Goal: Navigation & Orientation: Find specific page/section

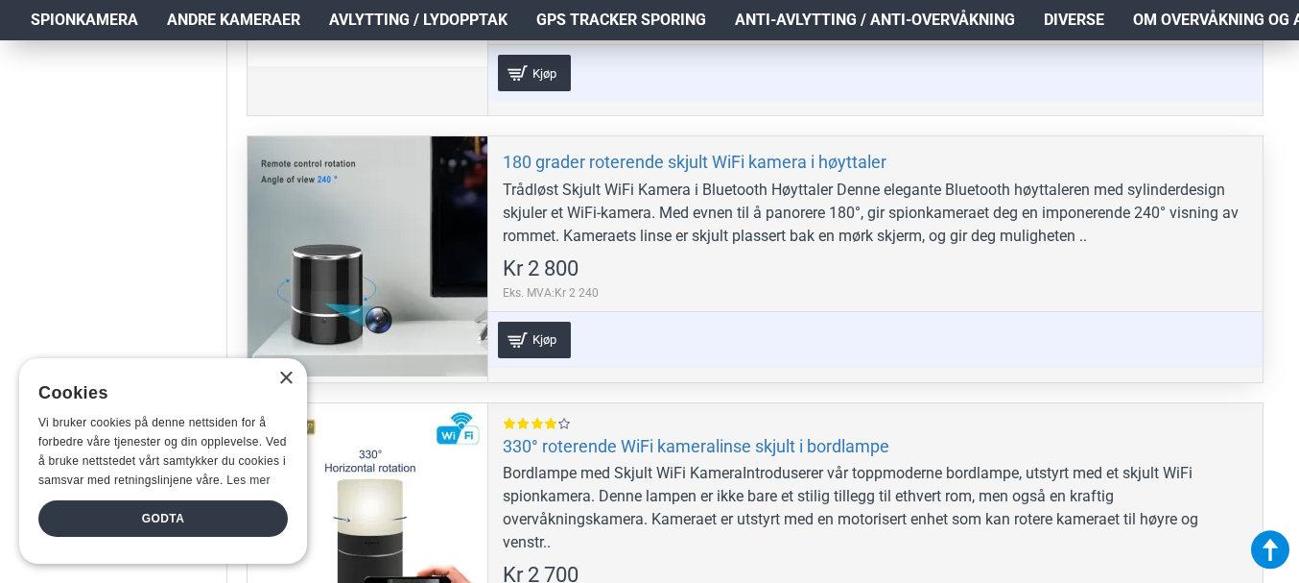
scroll to position [1248, 0]
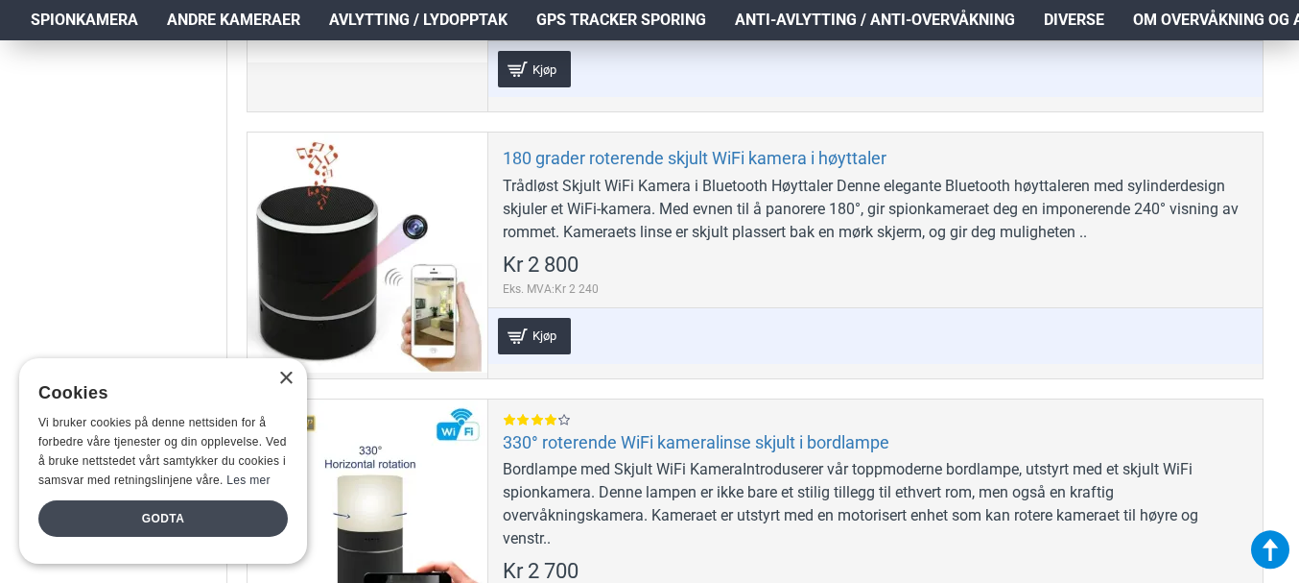
click at [241, 516] on div "Godta" at bounding box center [163, 518] width 250 height 36
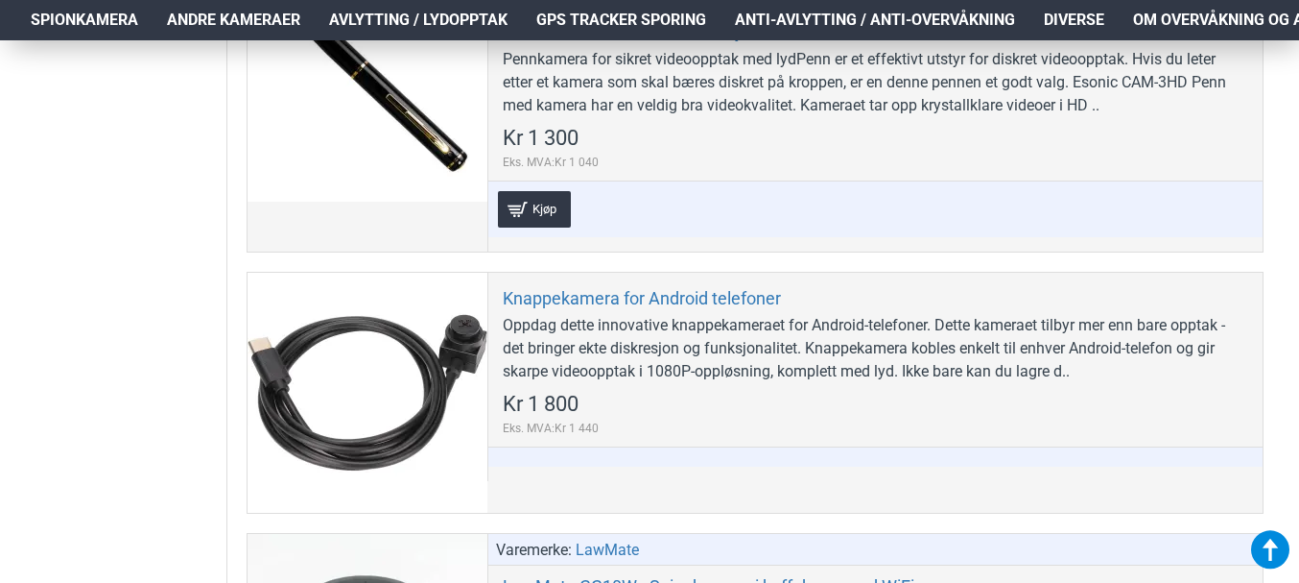
scroll to position [3071, 0]
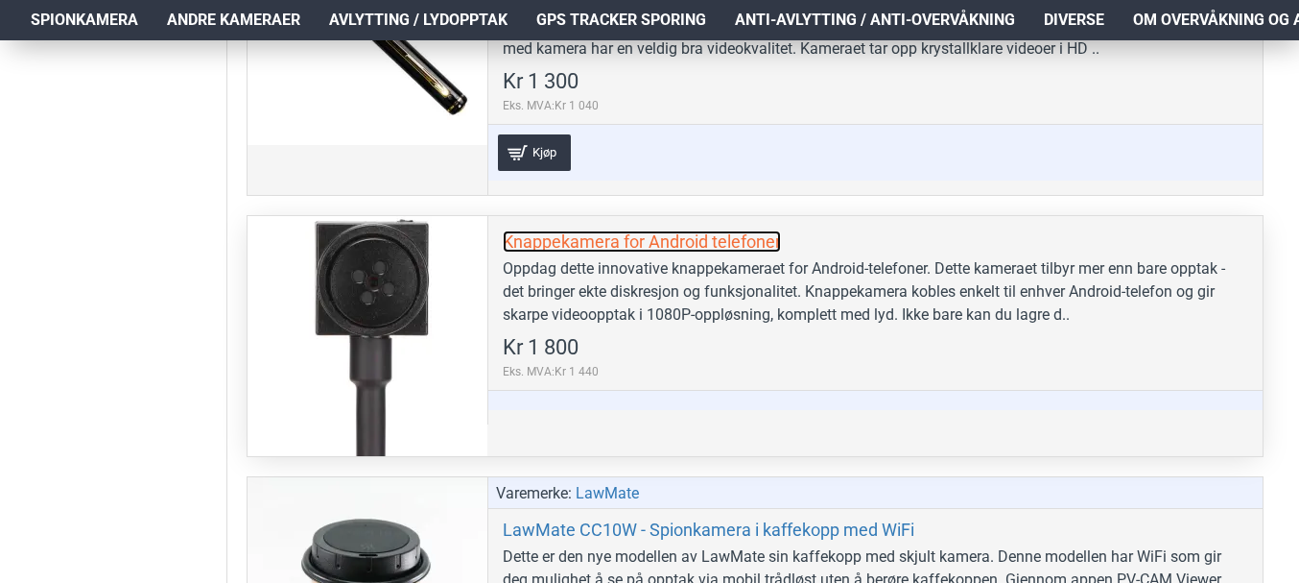
click at [577, 241] on link "Knappekamera for Android telefoner" at bounding box center [642, 241] width 278 height 22
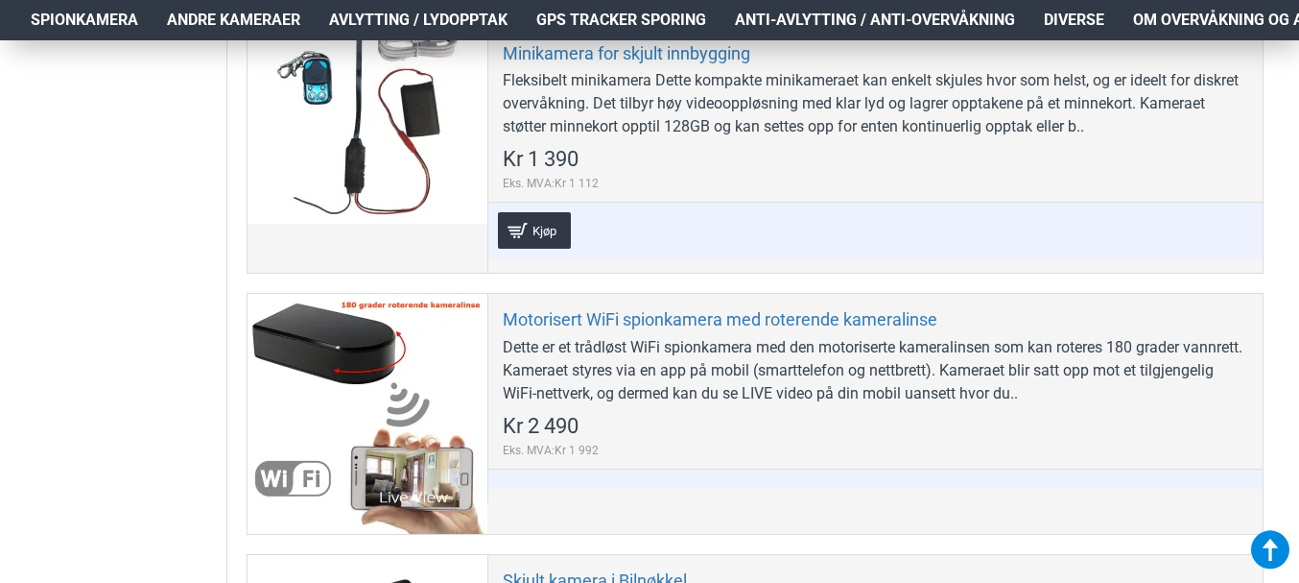
scroll to position [5470, 0]
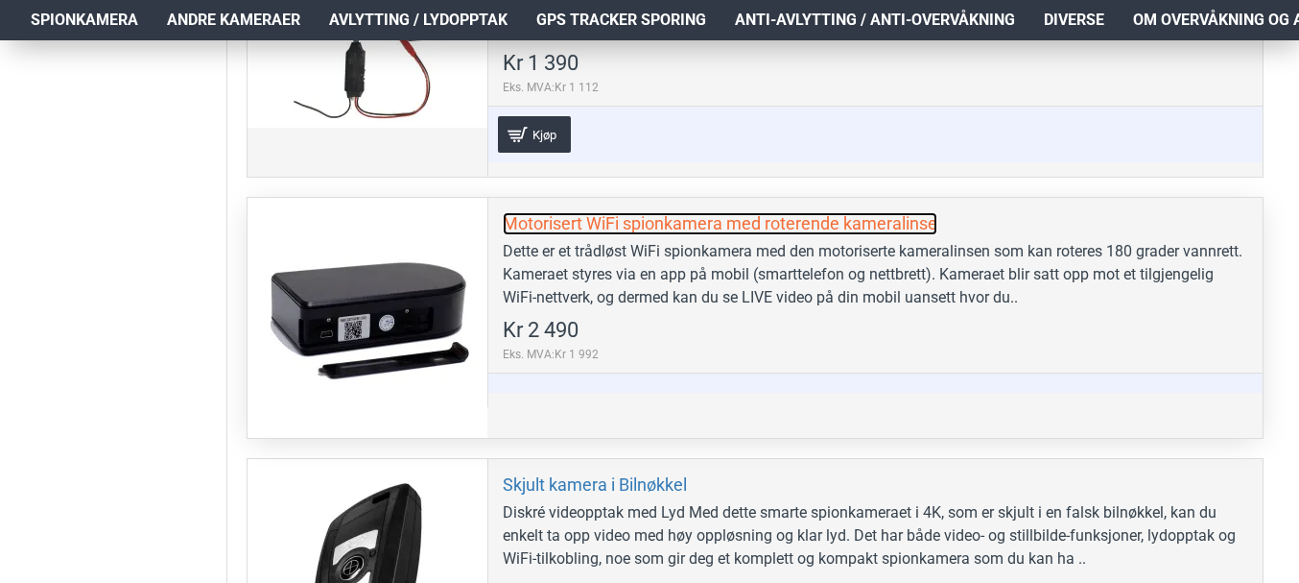
click at [839, 217] on link "Motorisert WiFi spionkamera med roterende kameralinse" at bounding box center [720, 223] width 435 height 22
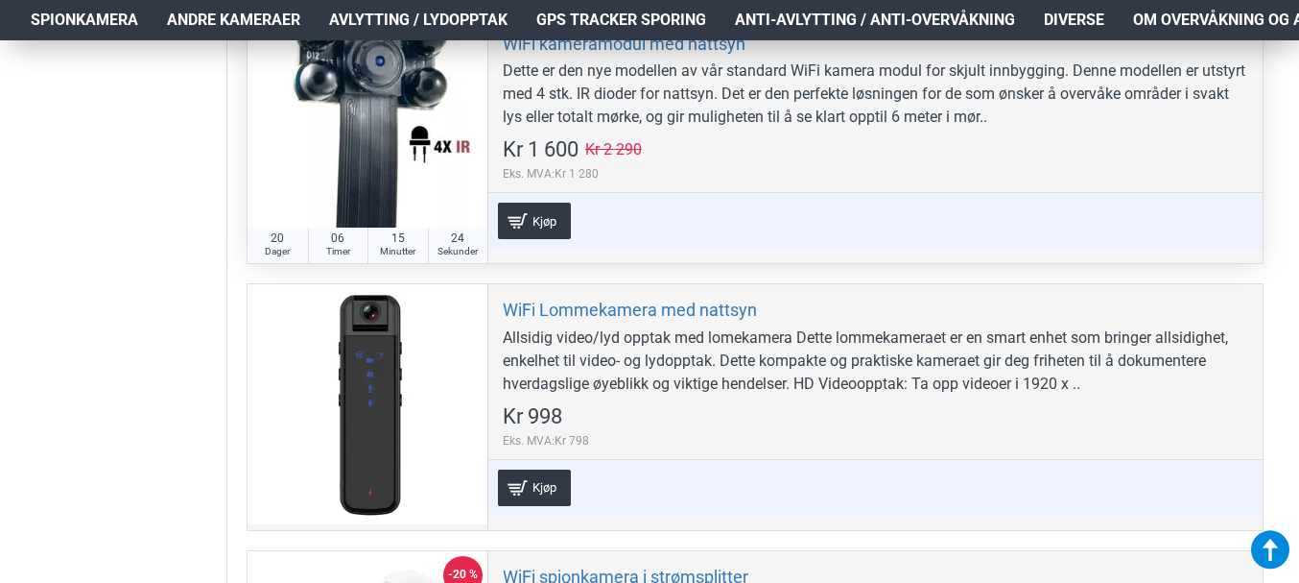
scroll to position [8733, 0]
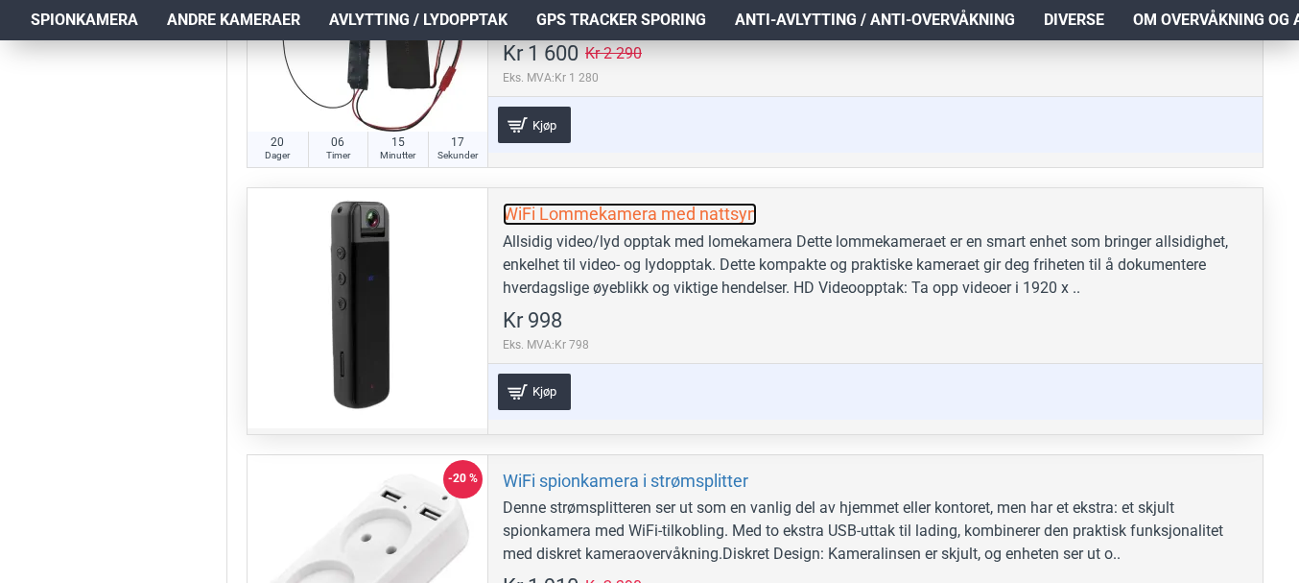
click at [563, 212] on link "WiFi Lommekamera med nattsyn" at bounding box center [630, 214] width 254 height 22
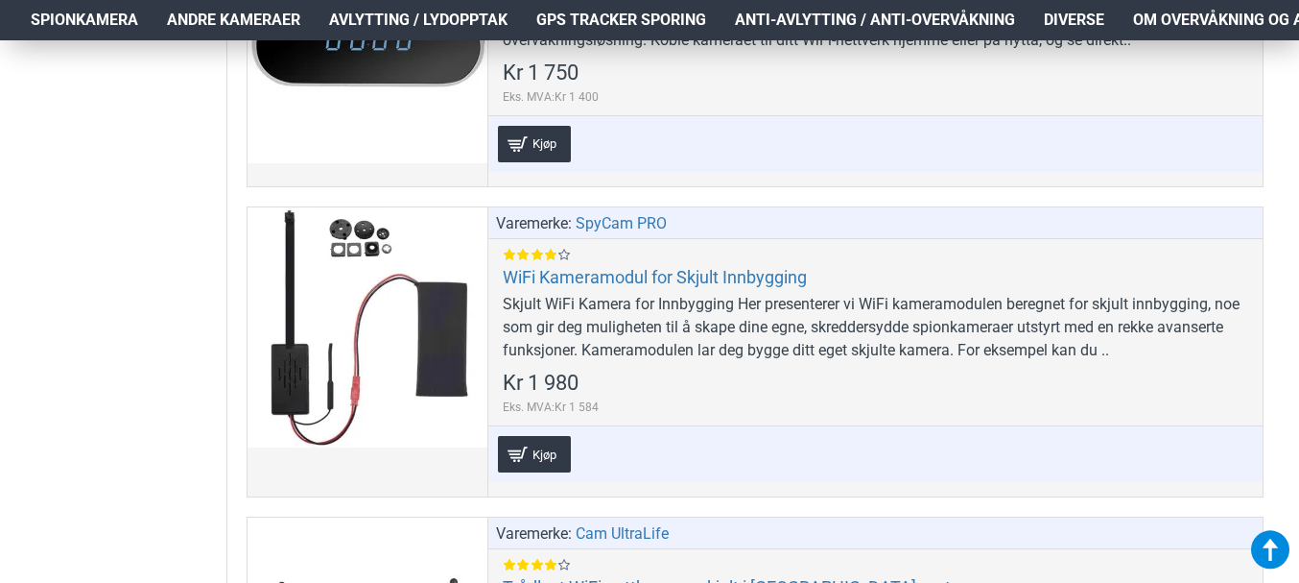
scroll to position [10461, 0]
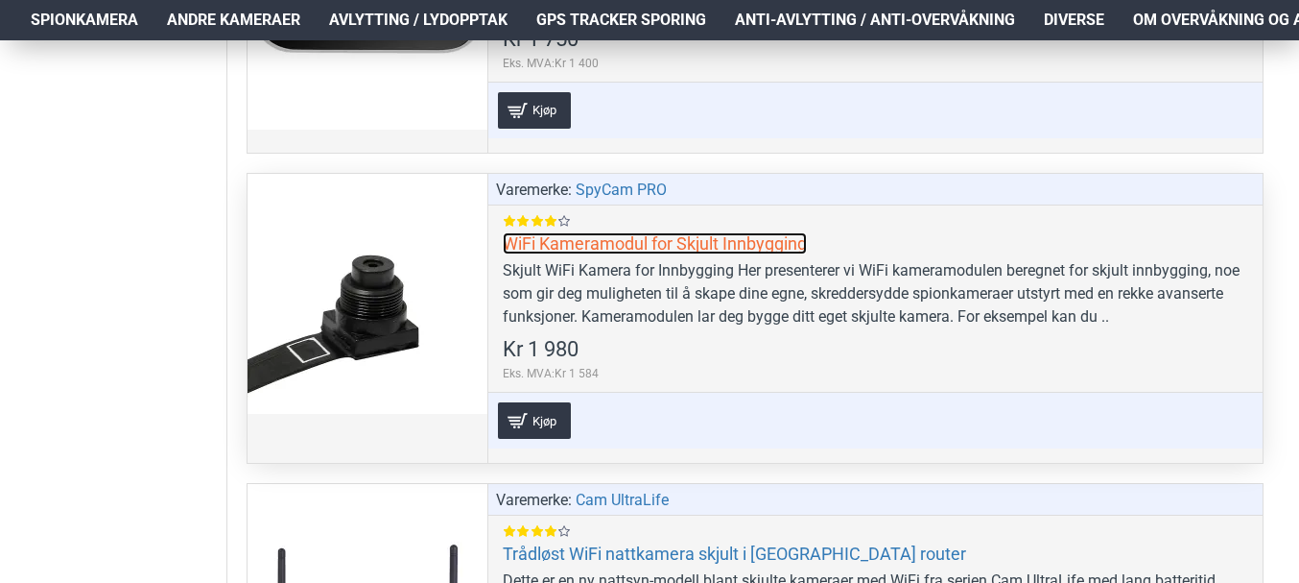
click at [544, 242] on link "WiFi Kameramodul for Skjult Innbygging" at bounding box center [655, 243] width 304 height 22
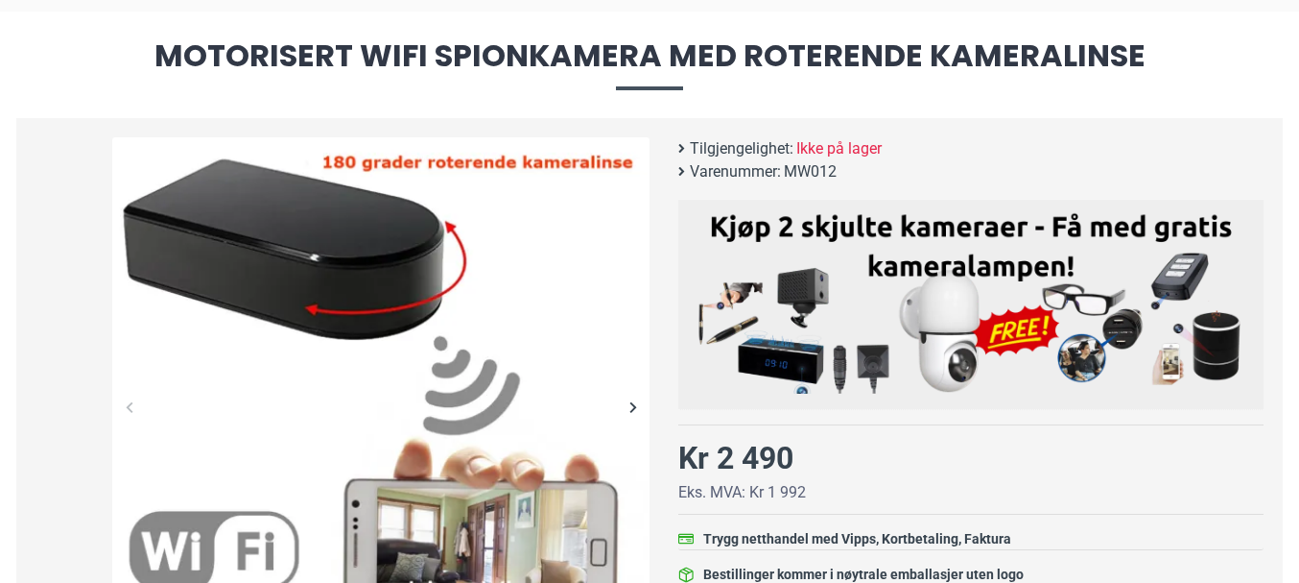
scroll to position [192, 0]
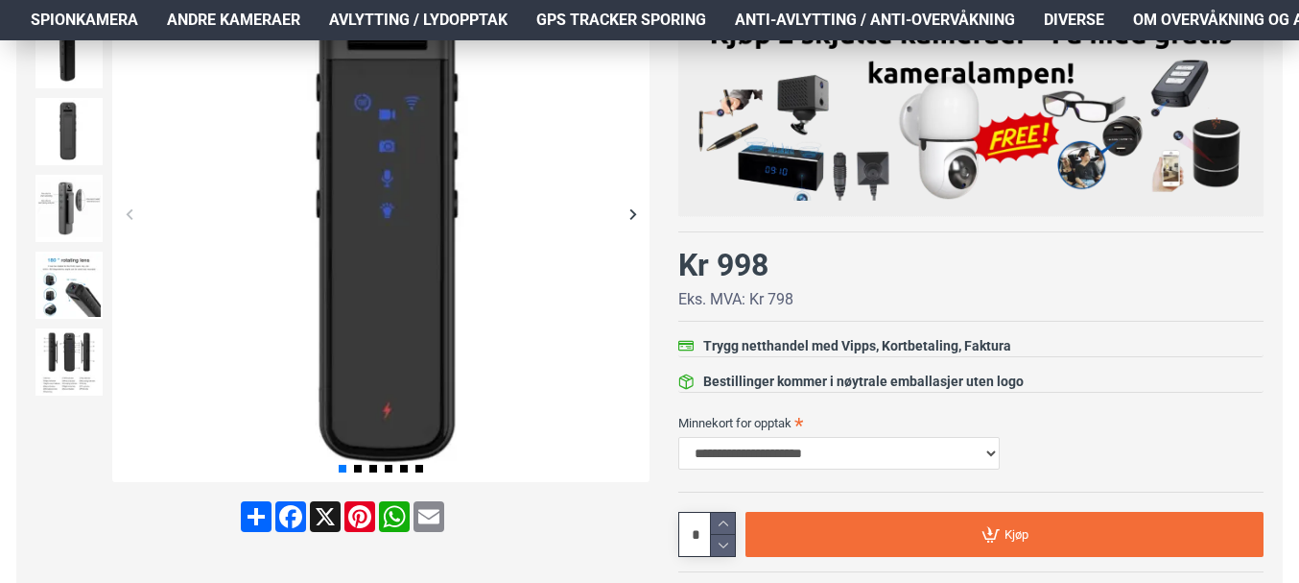
scroll to position [288, 0]
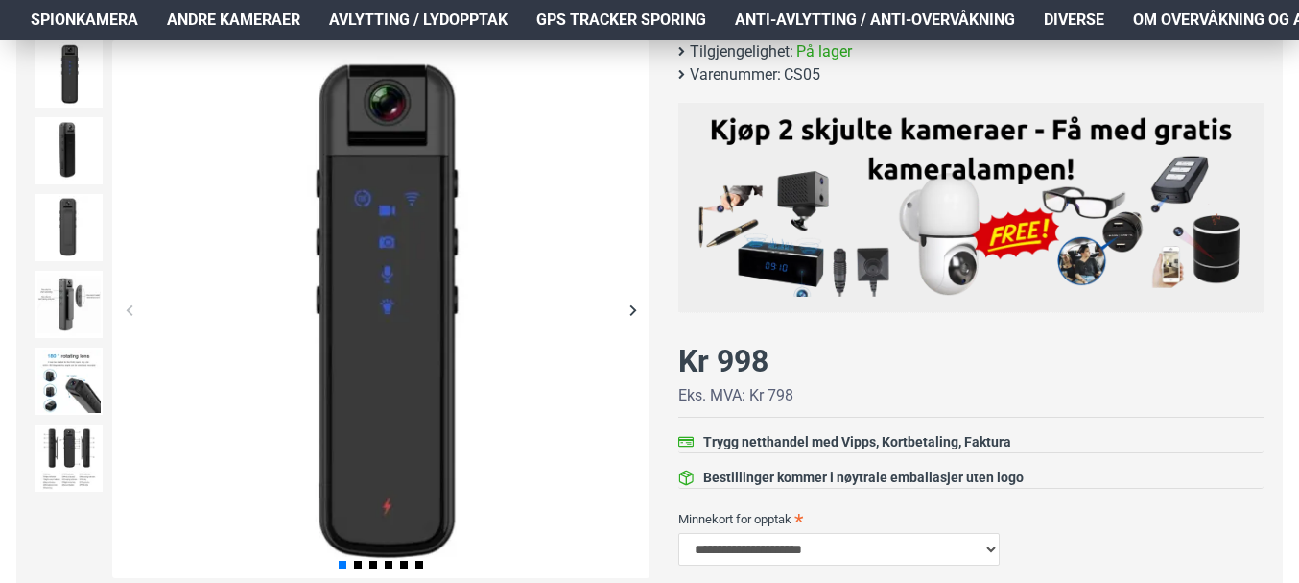
click at [629, 305] on div "Next slide" at bounding box center [633, 310] width 34 height 34
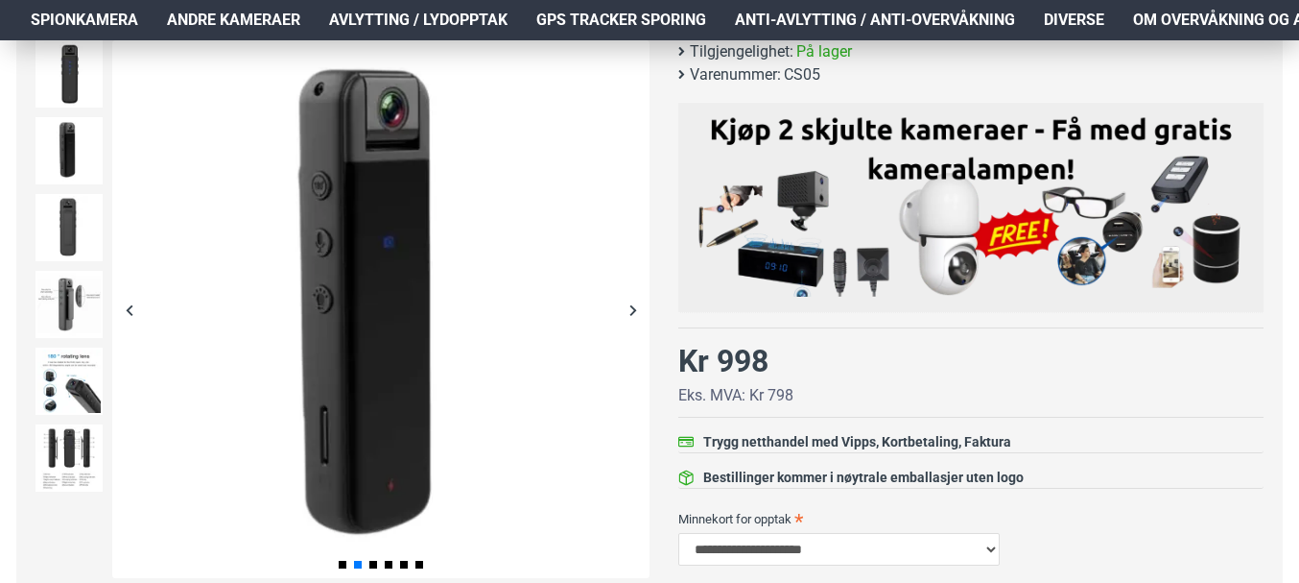
click at [629, 305] on div "Next slide" at bounding box center [633, 310] width 34 height 34
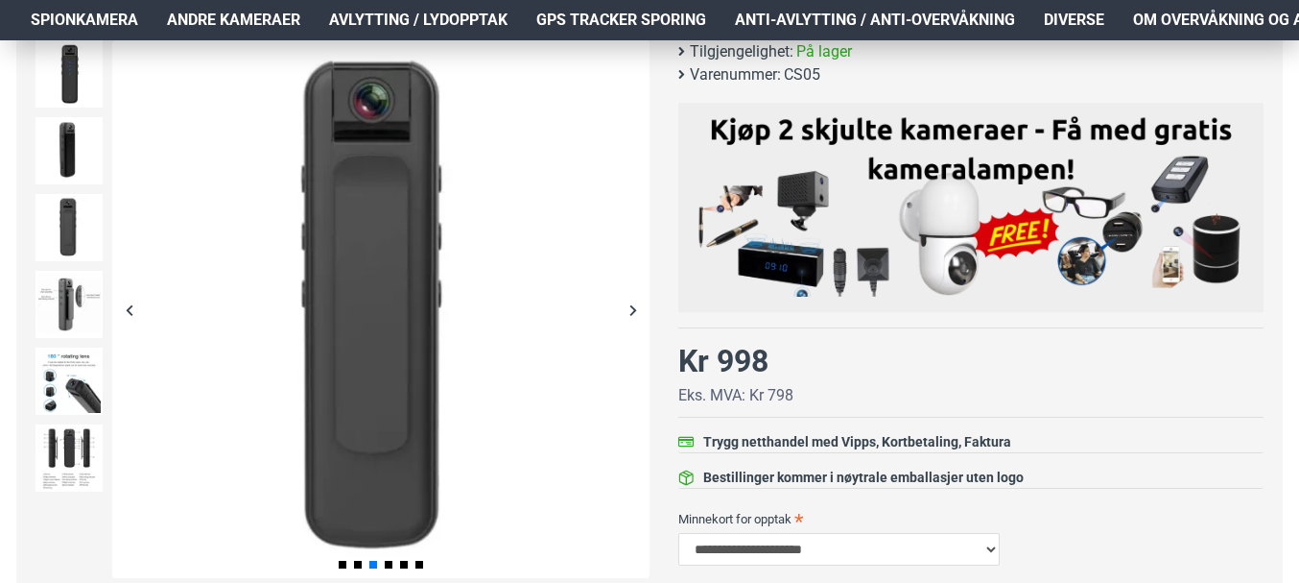
click at [629, 305] on div "Next slide" at bounding box center [633, 310] width 34 height 34
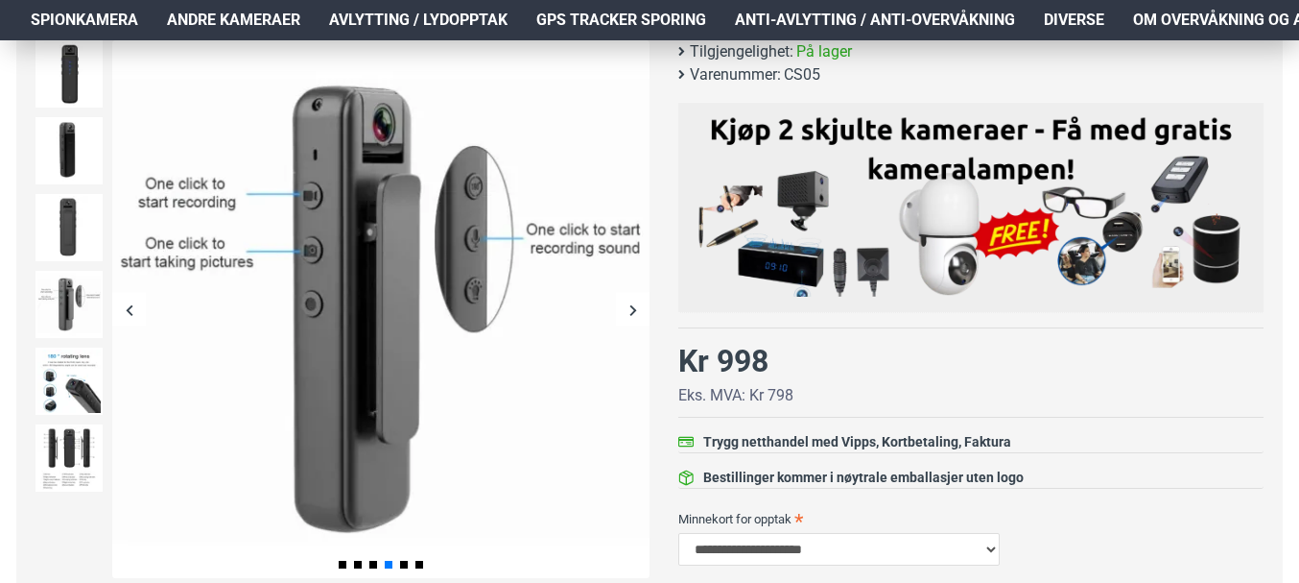
click at [629, 305] on div "Next slide" at bounding box center [633, 310] width 34 height 34
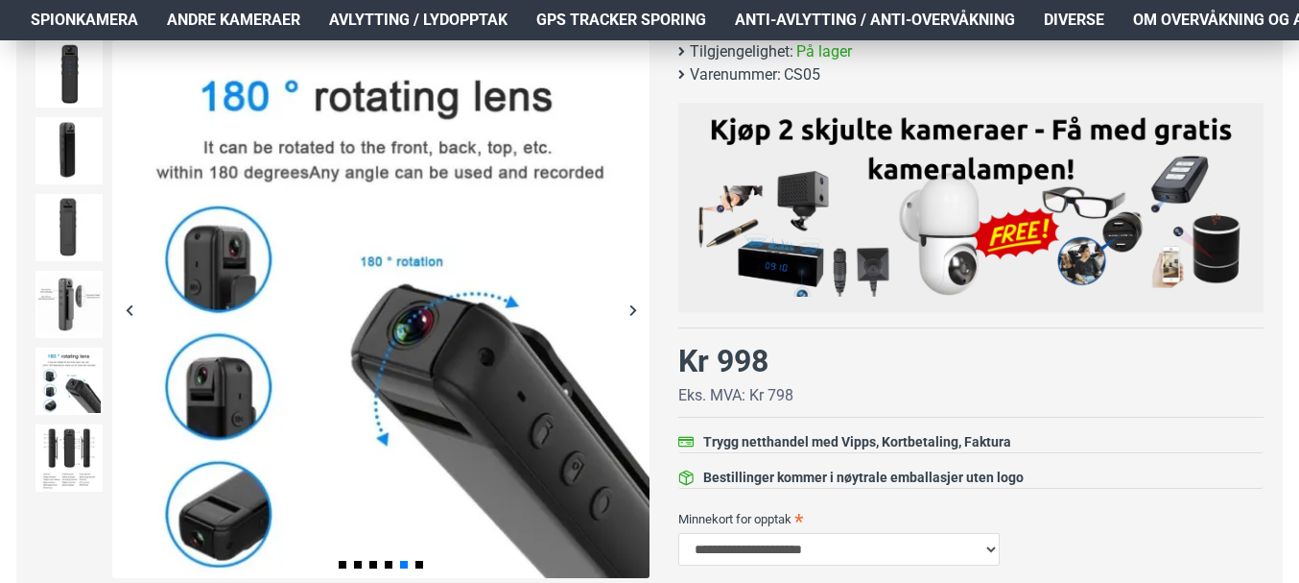
click at [629, 305] on div "Next slide" at bounding box center [633, 310] width 34 height 34
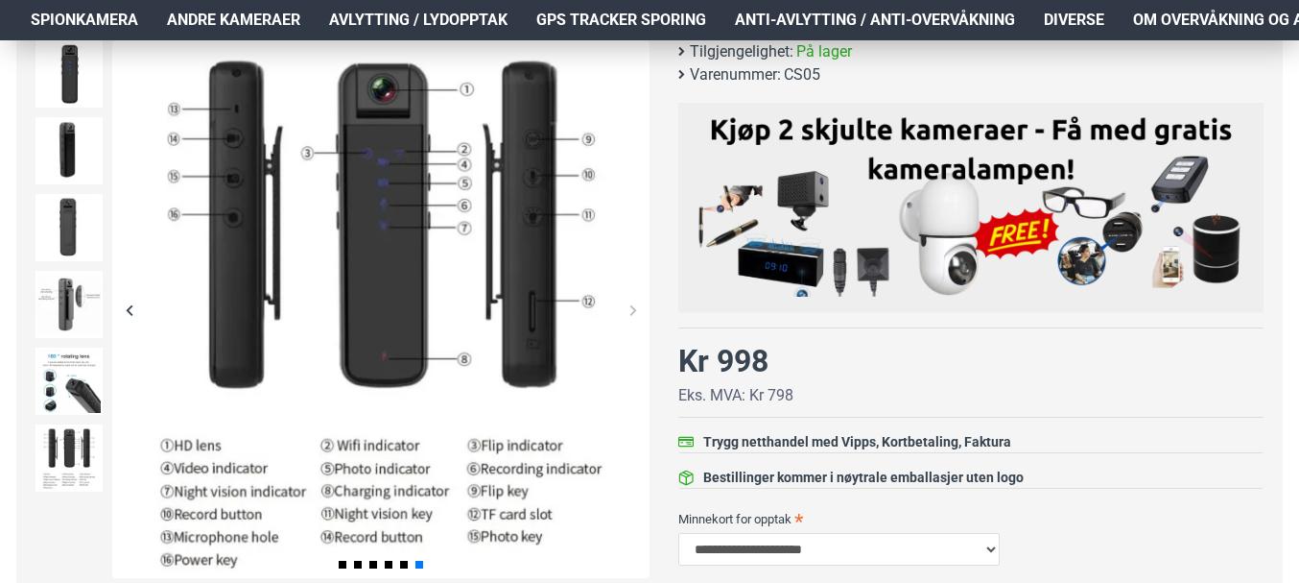
click at [629, 305] on div "Next slide" at bounding box center [633, 310] width 34 height 34
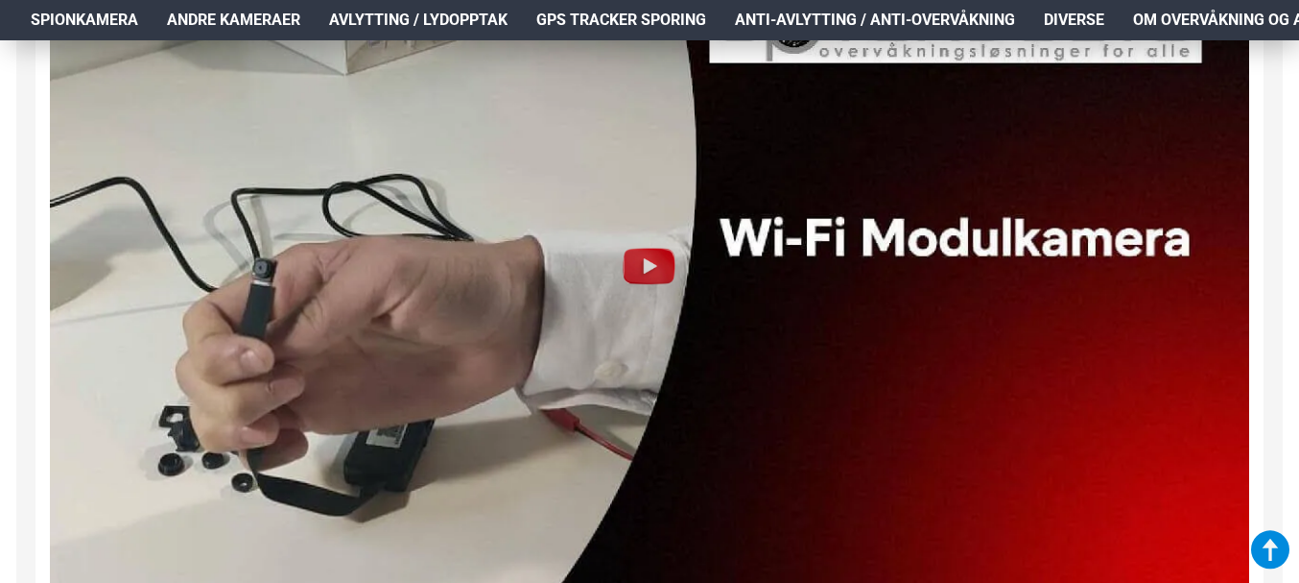
scroll to position [2015, 0]
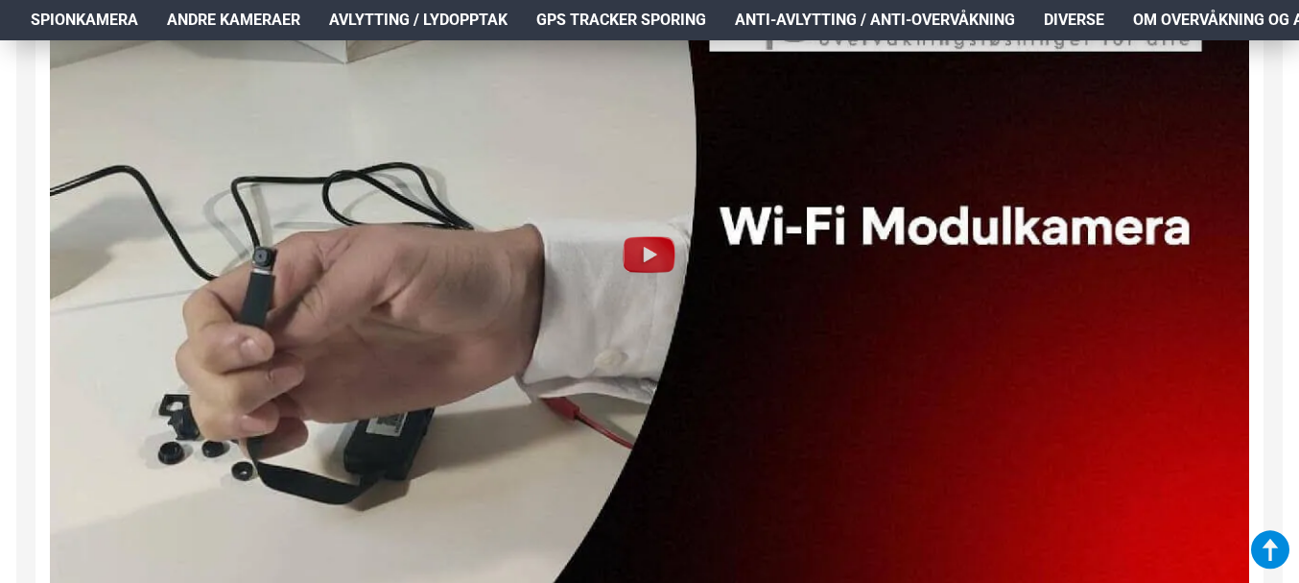
click at [640, 256] on img at bounding box center [649, 254] width 61 height 61
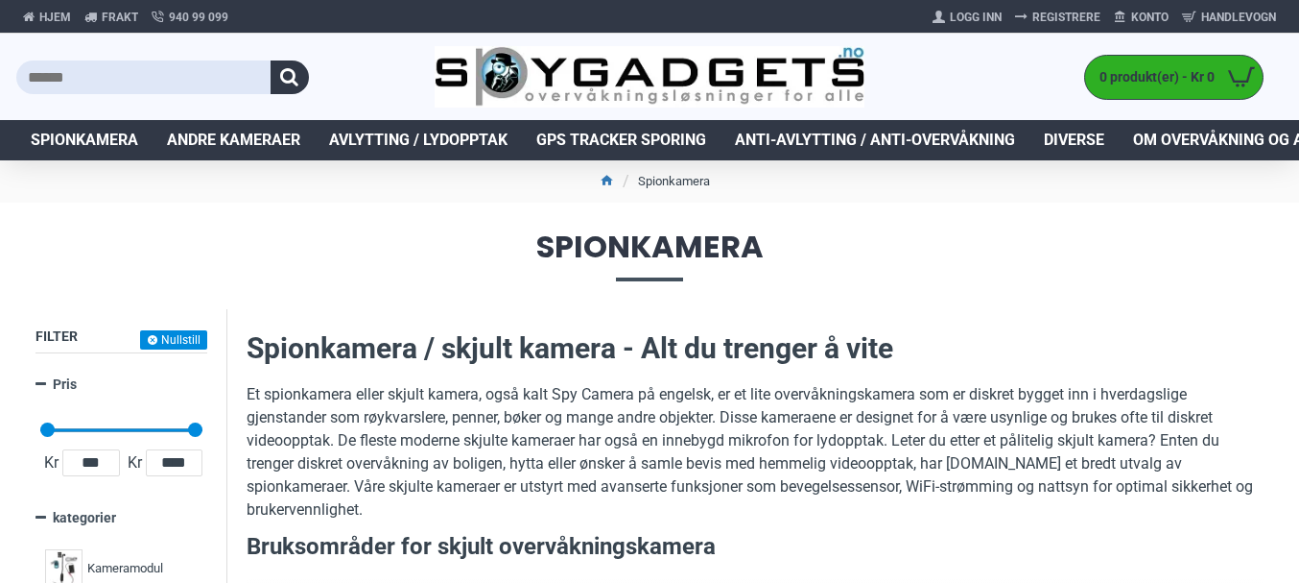
click at [100, 75] on input "text" at bounding box center [143, 77] width 254 height 34
type input "**********"
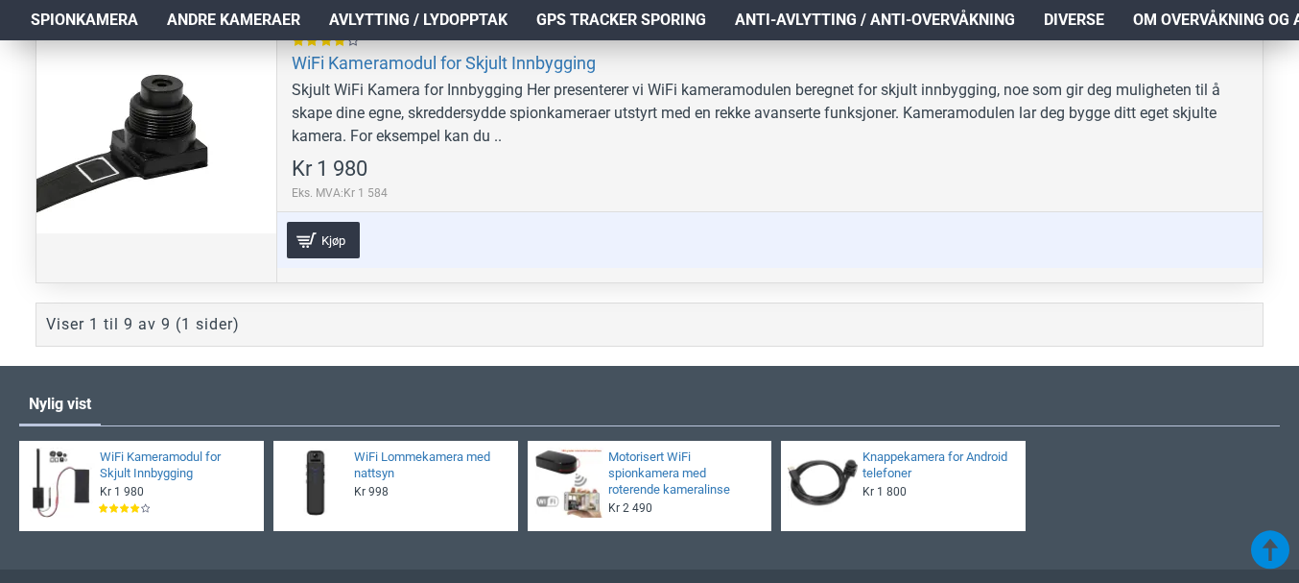
scroll to position [2687, 0]
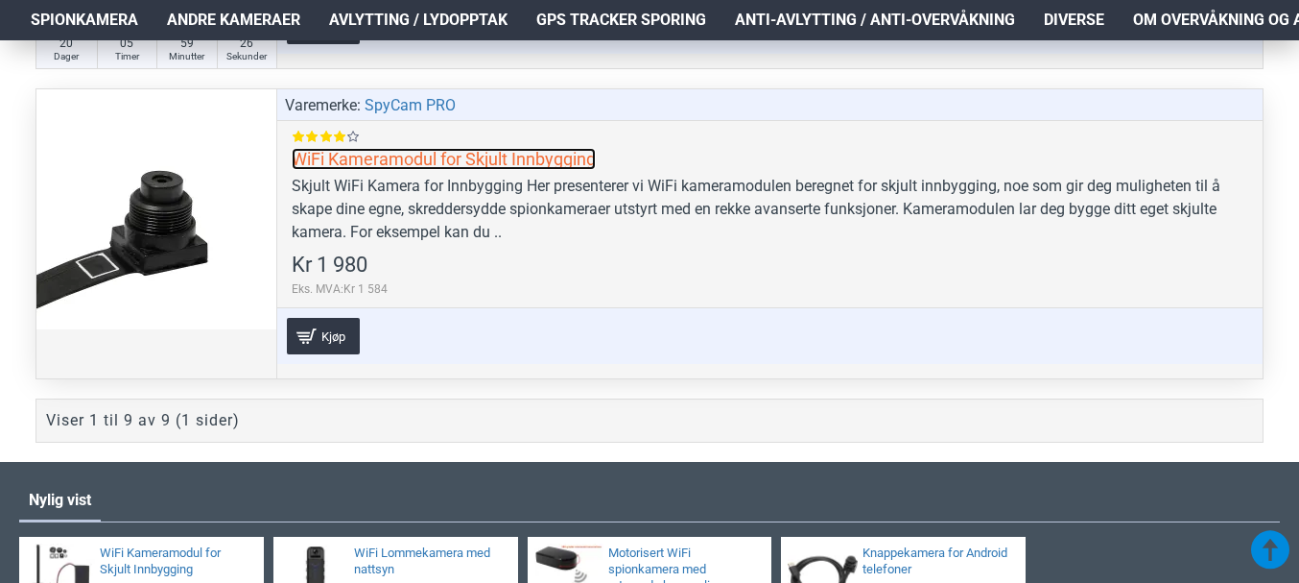
click at [484, 168] on link "WiFi Kameramodul for Skjult Innbygging" at bounding box center [444, 159] width 304 height 22
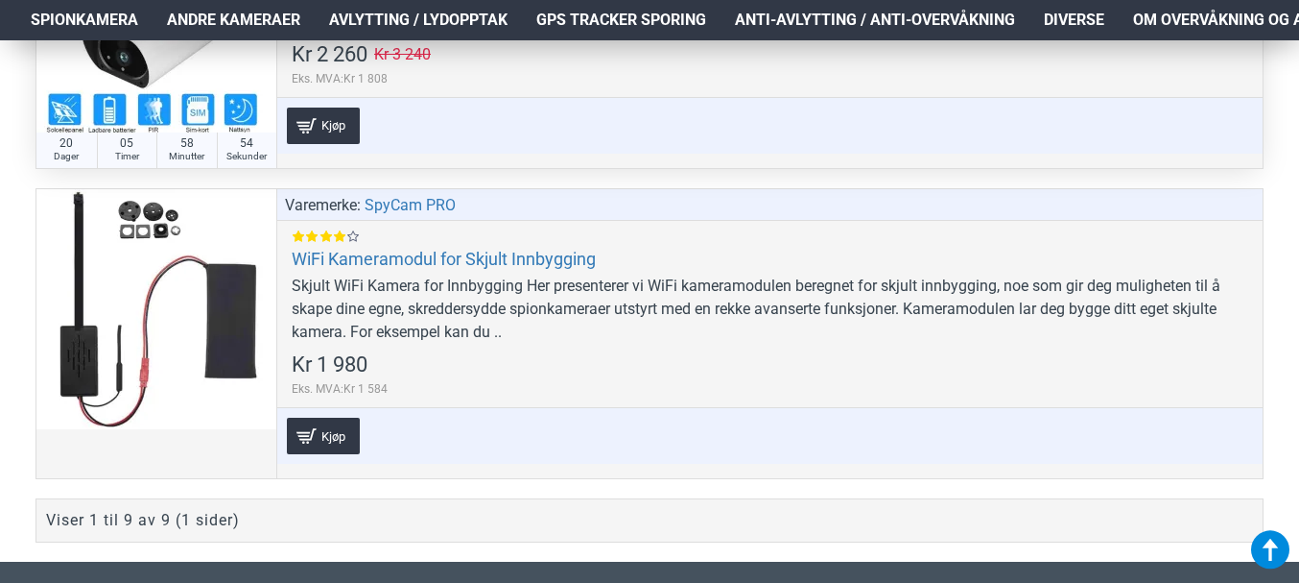
scroll to position [2591, 0]
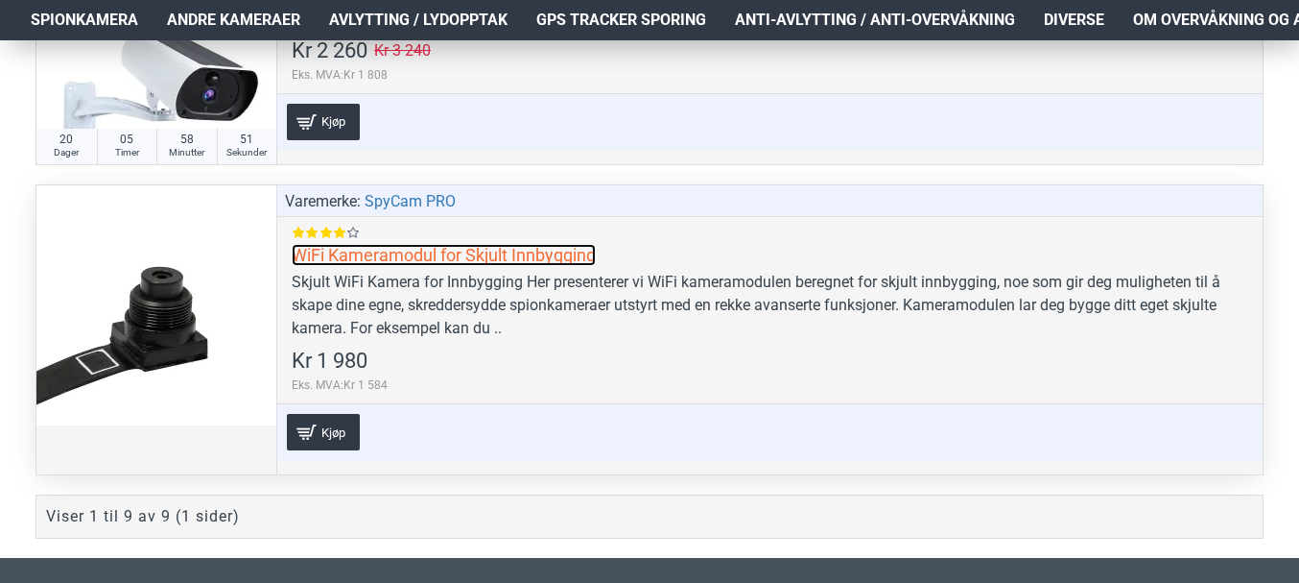
click at [528, 254] on link "WiFi Kameramodul for Skjult Innbygging" at bounding box center [444, 255] width 304 height 22
click at [461, 256] on link "WiFi Kameramodul for Skjult Innbygging" at bounding box center [444, 255] width 304 height 22
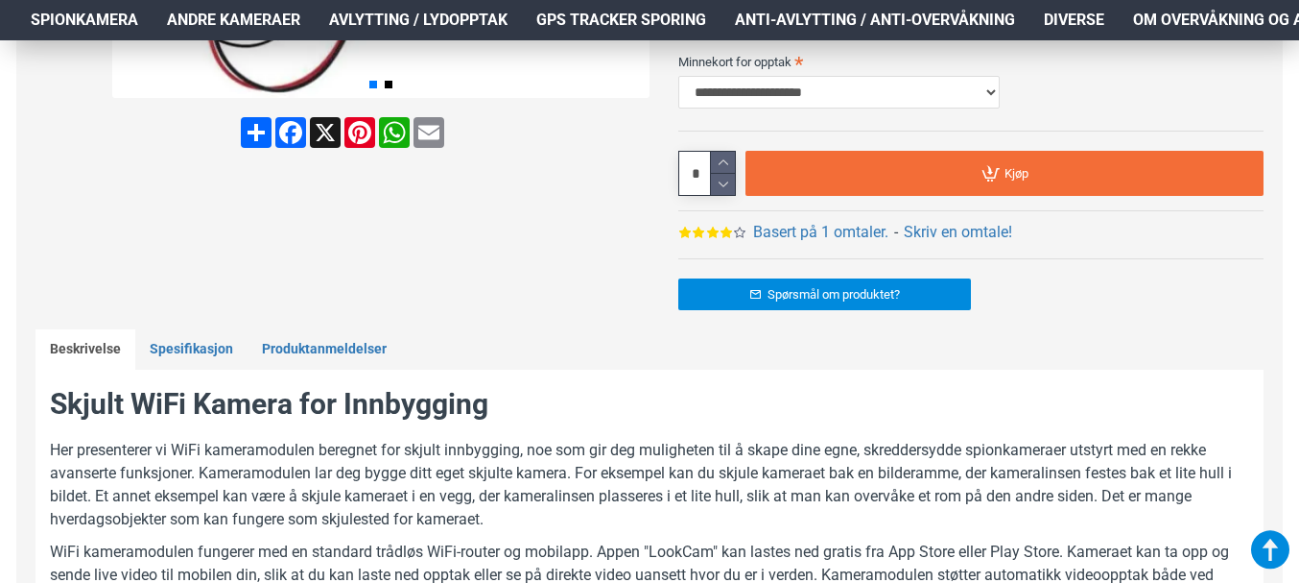
scroll to position [576, 0]
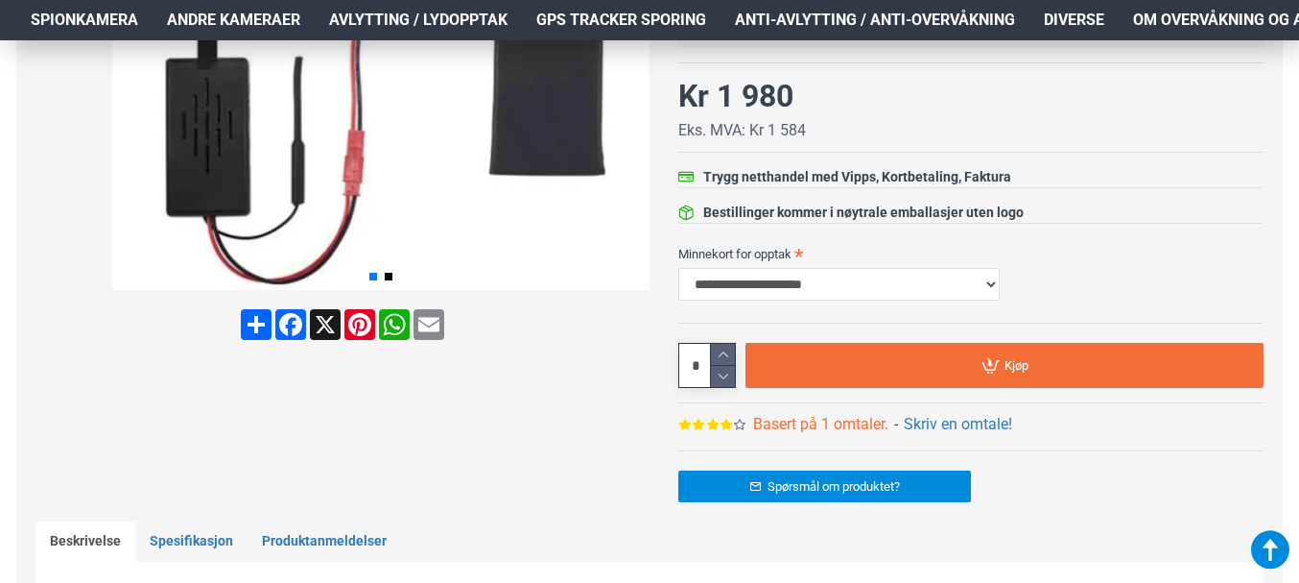
click at [794, 422] on link "Basert på 1 omtaler." at bounding box center [820, 424] width 135 height 23
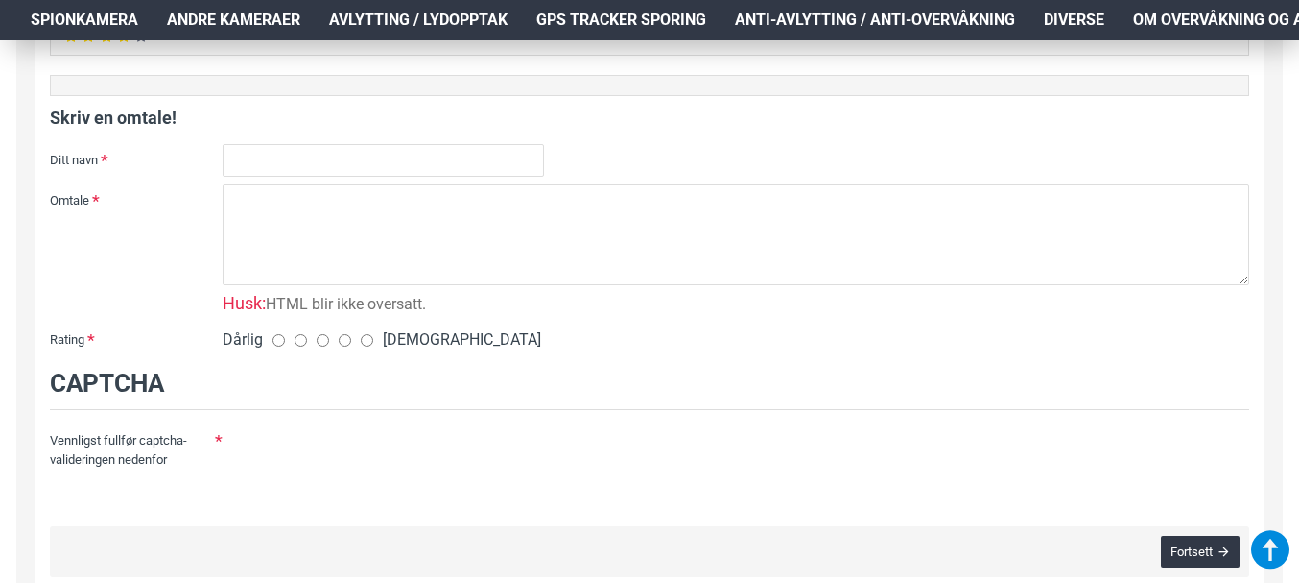
scroll to position [1013, 0]
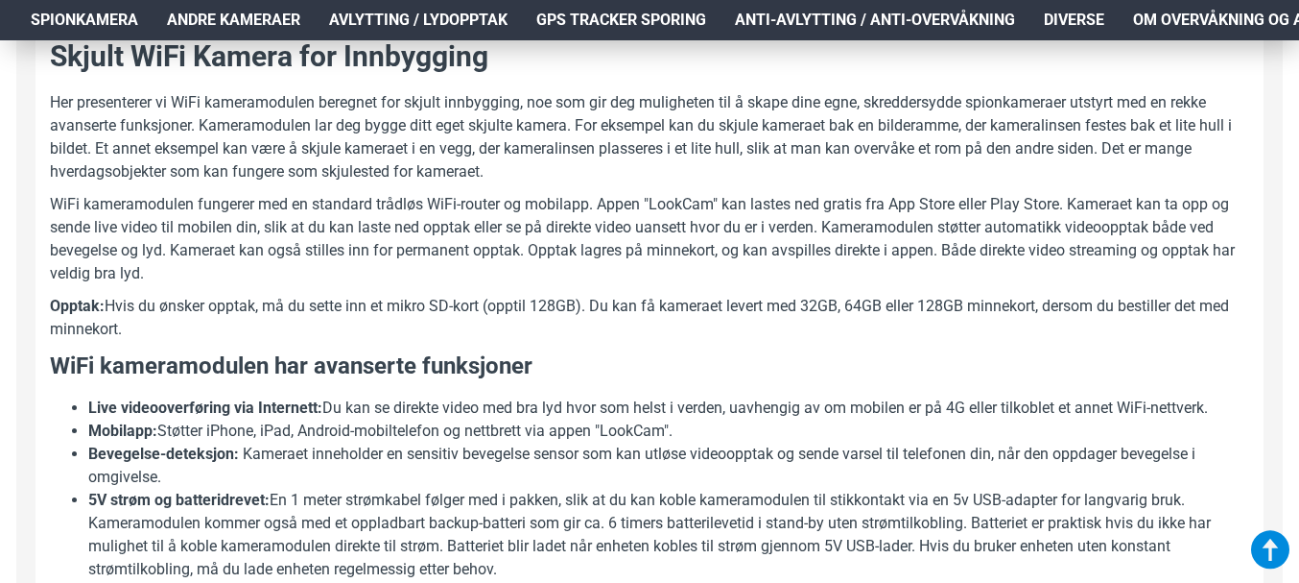
scroll to position [1152, 0]
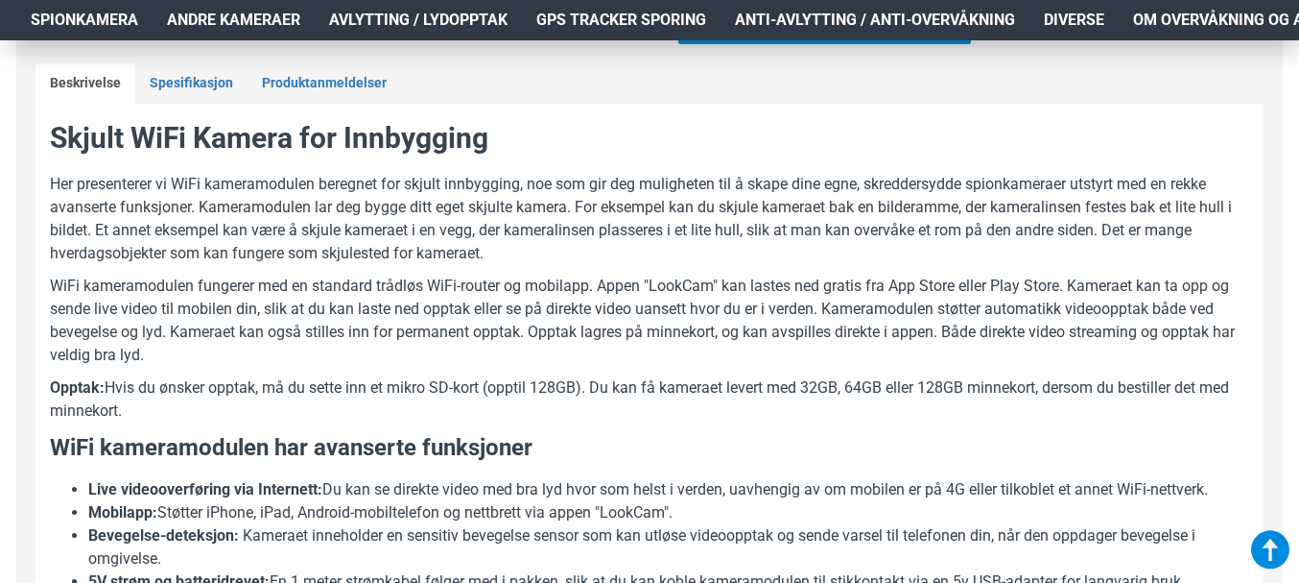
scroll to position [768, 0]
